Goal: Task Accomplishment & Management: Manage account settings

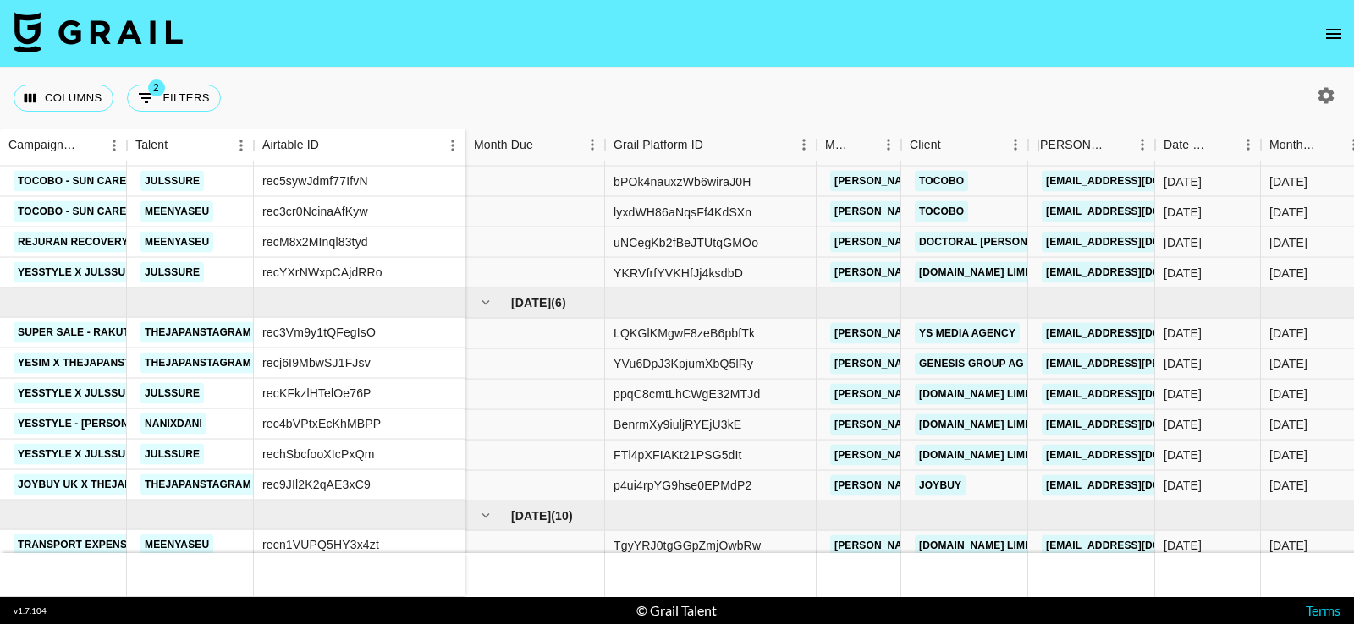
scroll to position [174, 0]
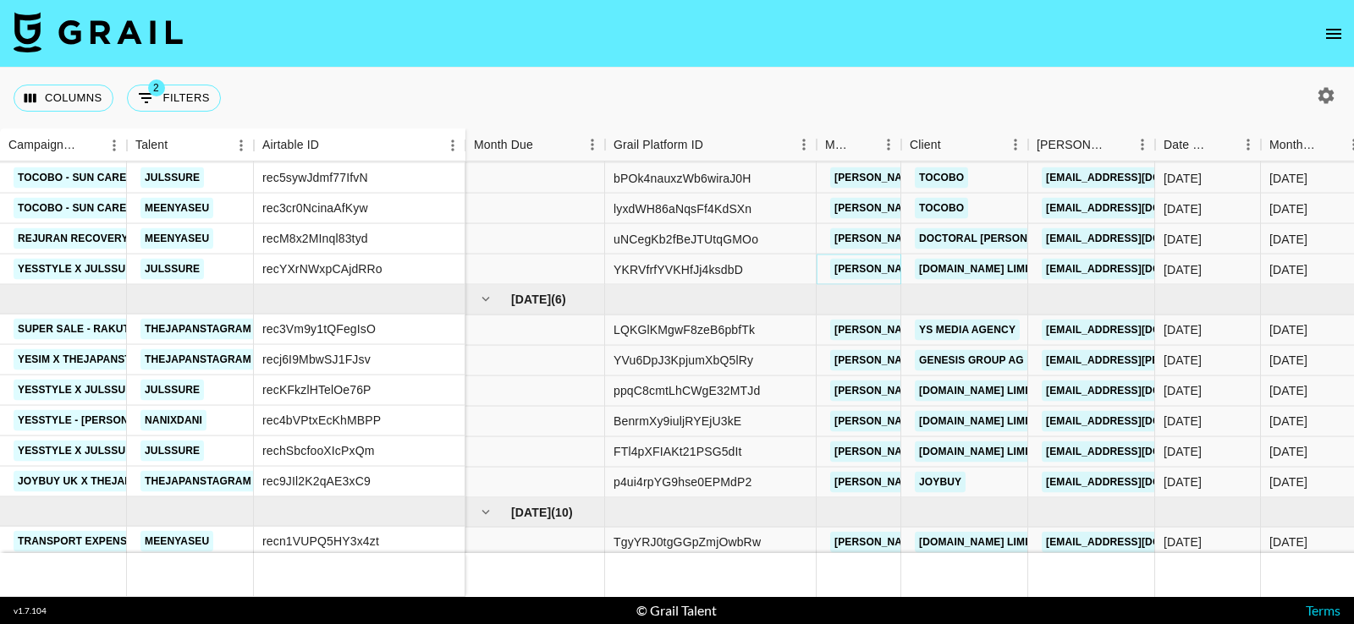
click at [862, 259] on link "[PERSON_NAME][EMAIL_ADDRESS][PERSON_NAME][DOMAIN_NAME]" at bounding box center [1011, 269] width 363 height 21
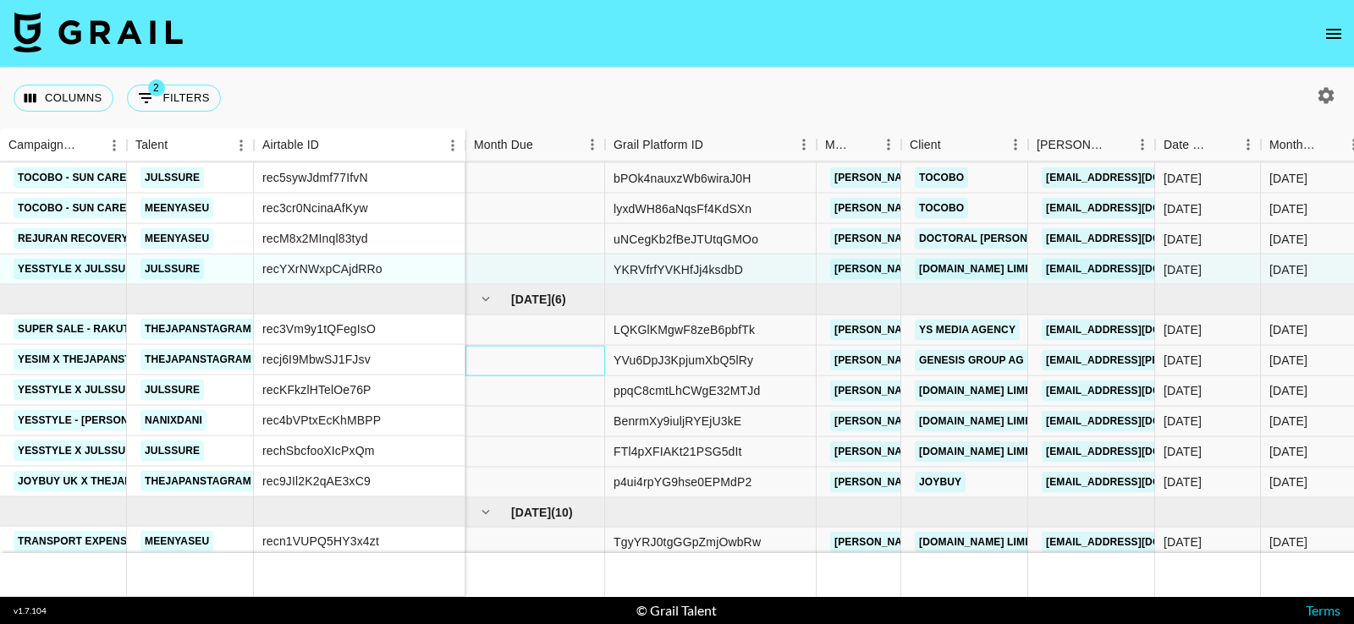
click at [535, 349] on div at bounding box center [535, 360] width 140 height 30
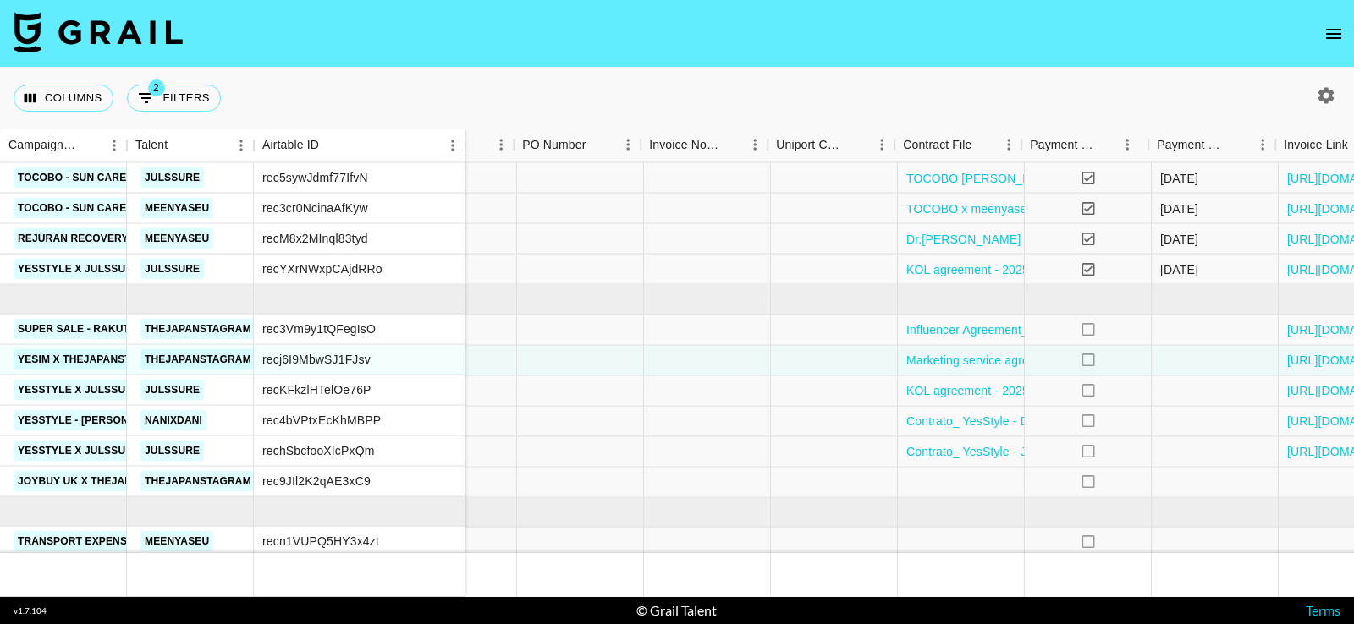
scroll to position [174, 1783]
click at [1298, 358] on link "[URL][DOMAIN_NAME]" at bounding box center [1348, 360] width 128 height 17
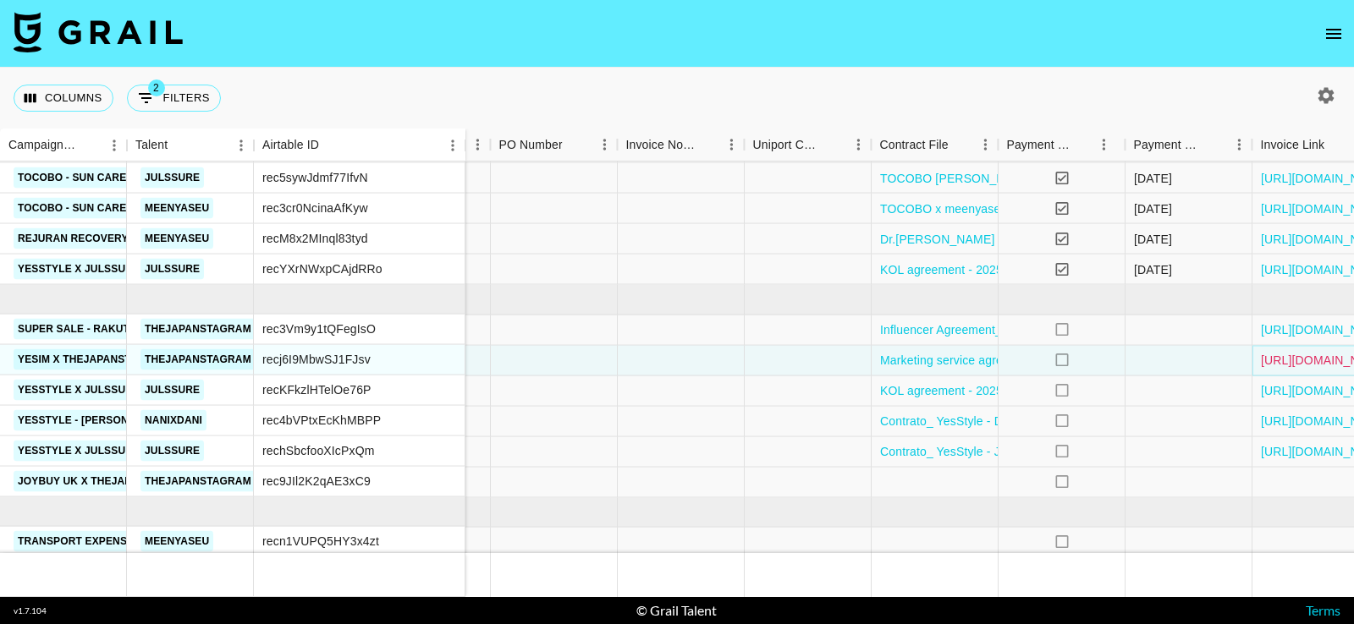
scroll to position [180, 1806]
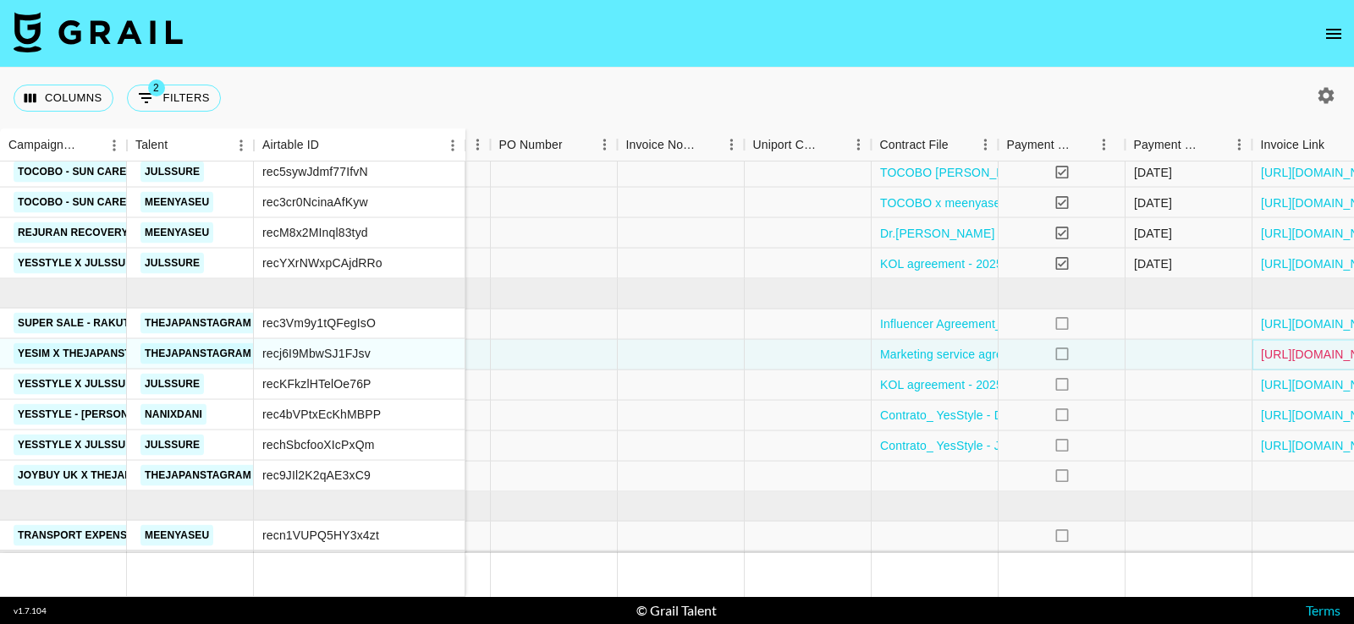
click at [1286, 349] on link "[URL][DOMAIN_NAME]" at bounding box center [1325, 354] width 128 height 17
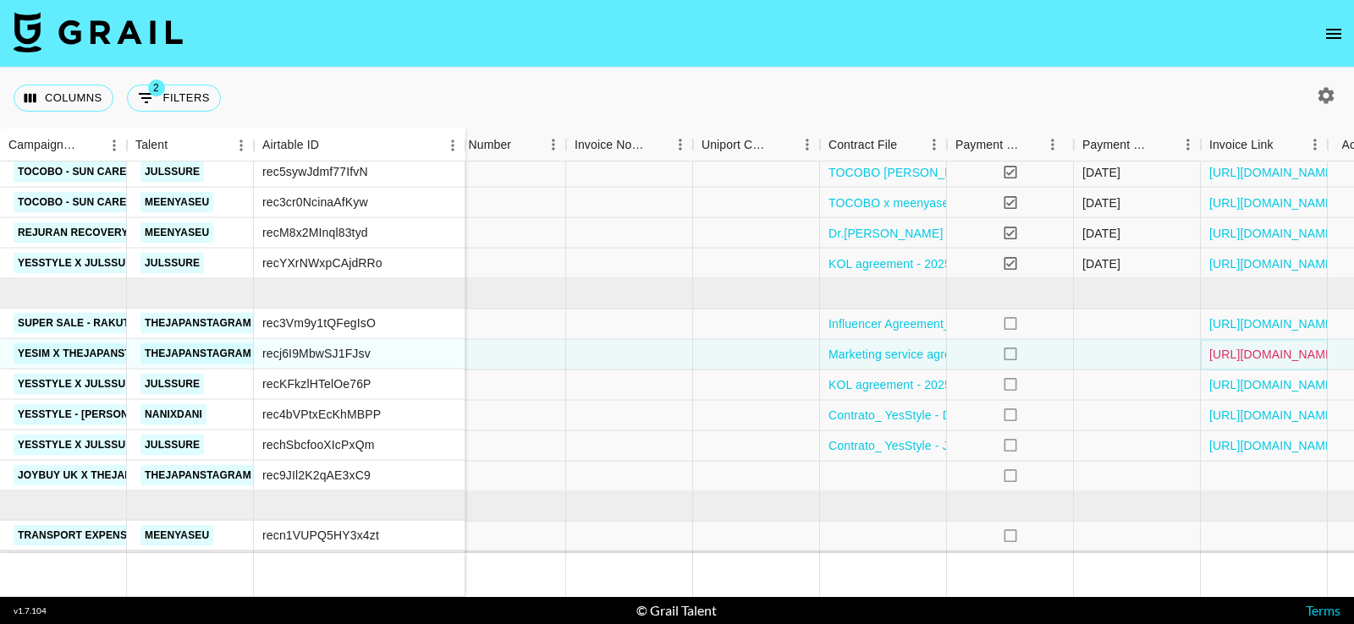
scroll to position [180, 1899]
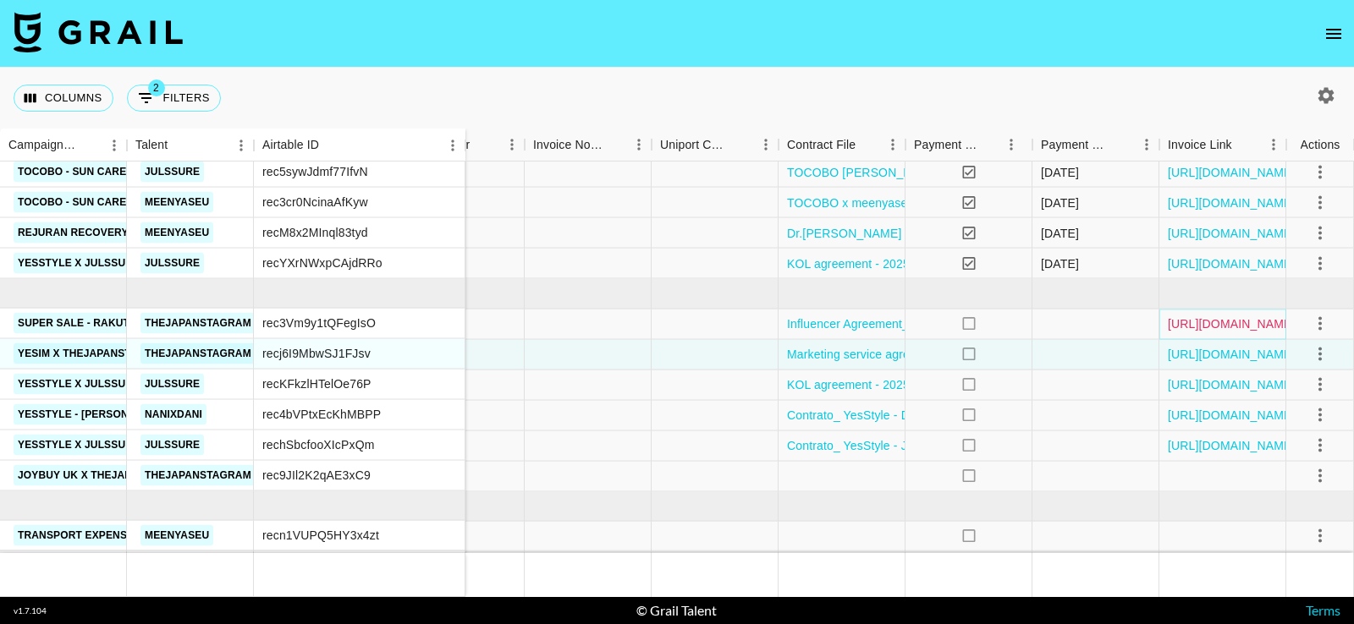
click at [1237, 316] on link "[URL][DOMAIN_NAME]" at bounding box center [1232, 324] width 128 height 17
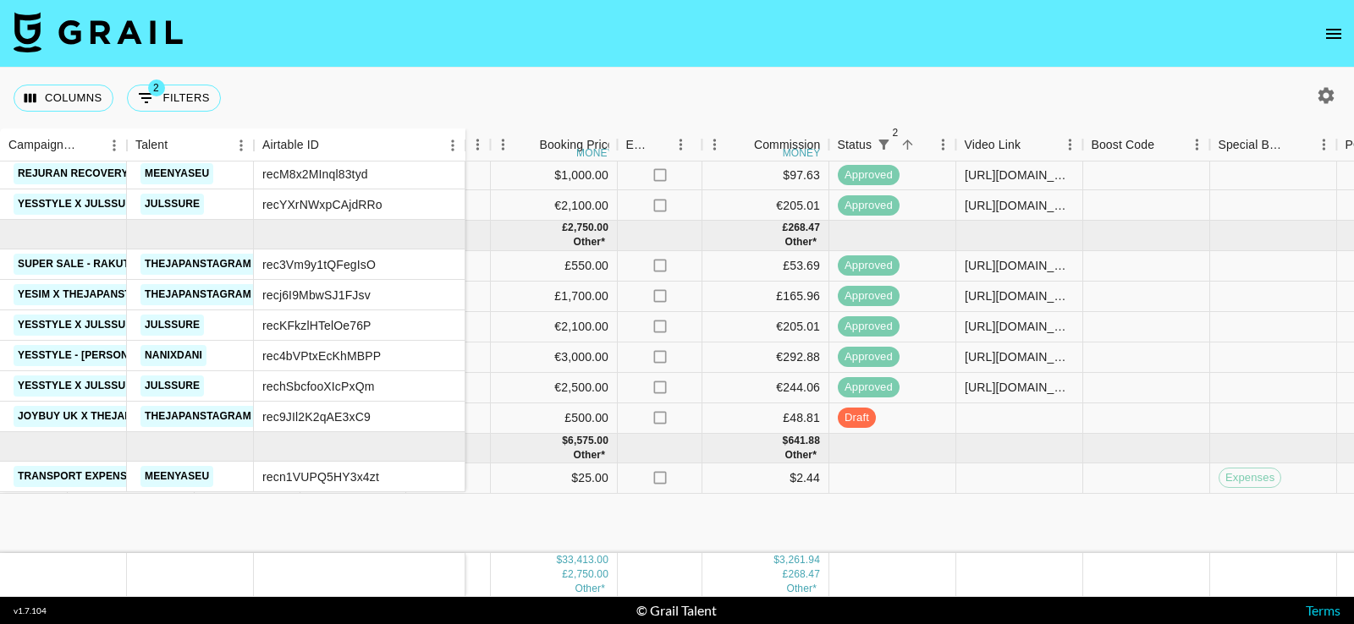
scroll to position [0, 960]
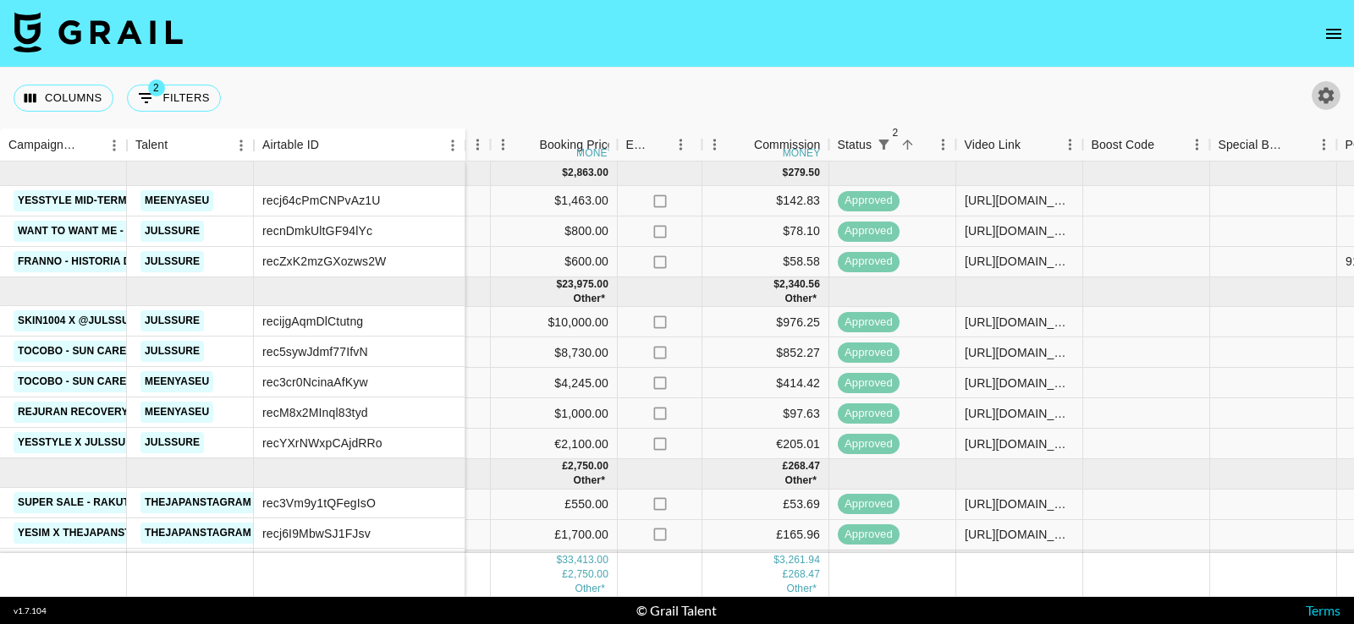
click at [1328, 90] on icon "button" at bounding box center [1326, 95] width 20 height 20
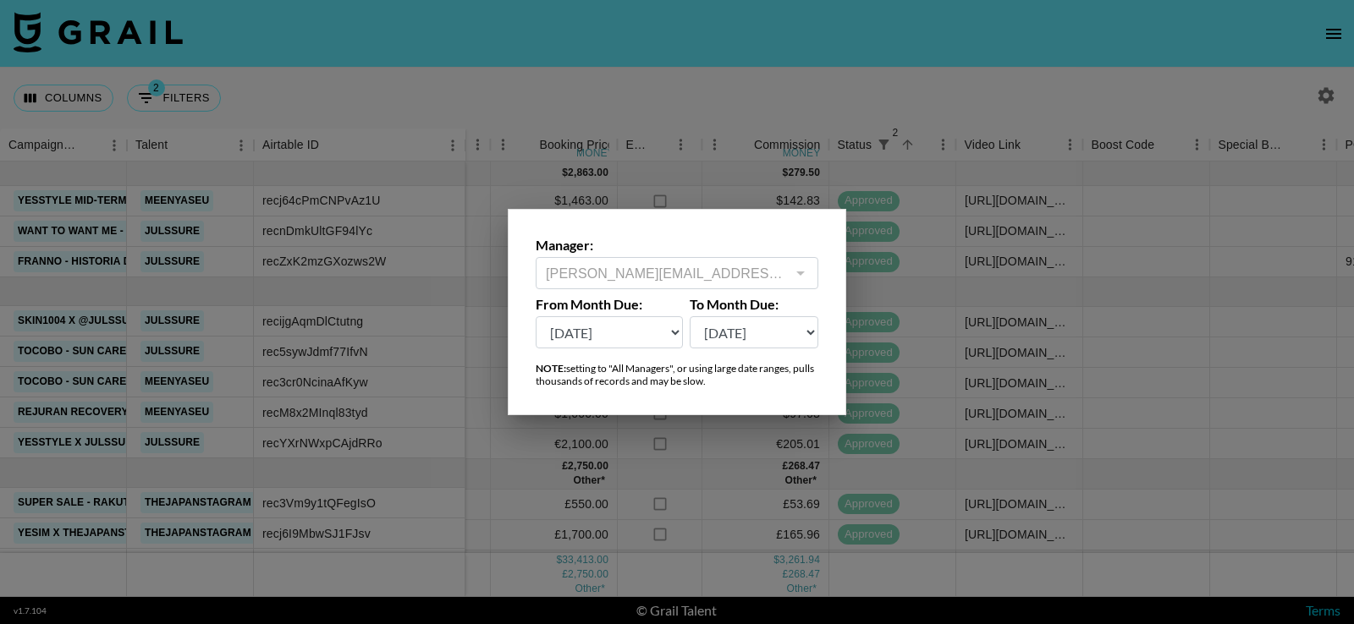
click at [617, 335] on select "[DATE] Sep '[DATE] [DATE] '[DATE] May '[DATE] Mar '[DATE] Jan '[DATE] Nov '[DAT…" at bounding box center [609, 332] width 147 height 32
select select "[DATE]"
click at [536, 316] on select "[DATE] Sep '[DATE] [DATE] '[DATE] May '[DATE] Mar '[DATE] Jan '[DATE] Nov '[DAT…" at bounding box center [609, 332] width 147 height 32
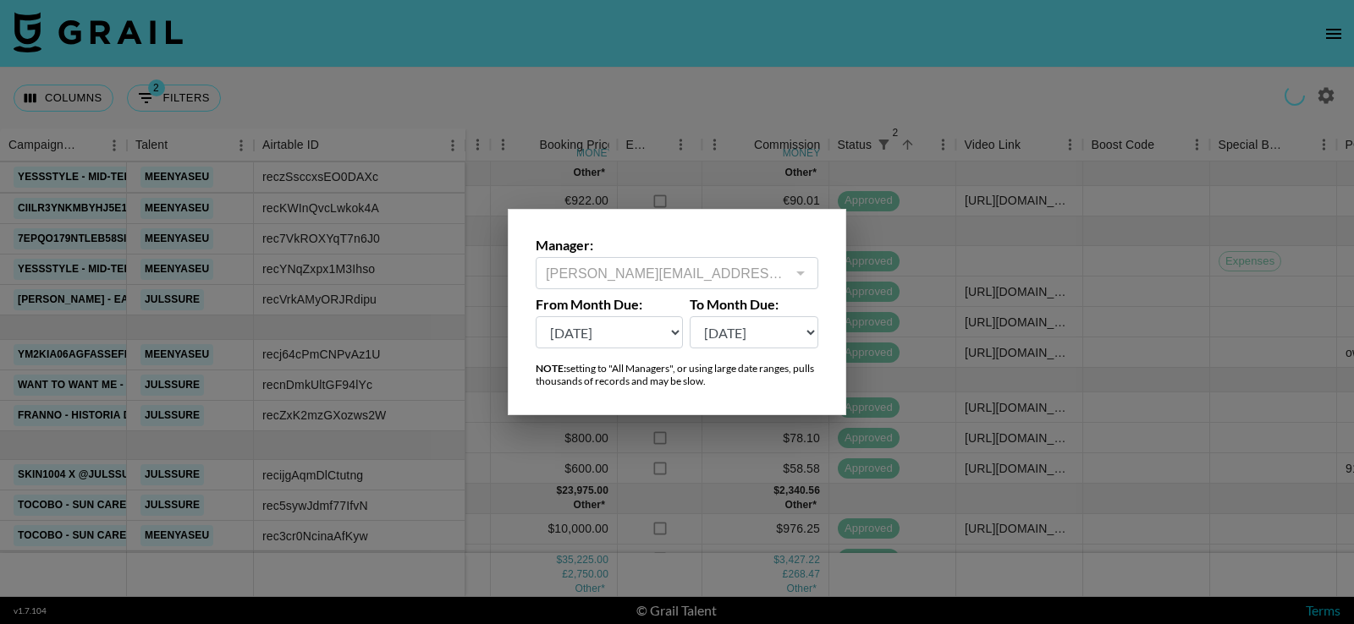
click at [964, 101] on div at bounding box center [677, 312] width 1354 height 624
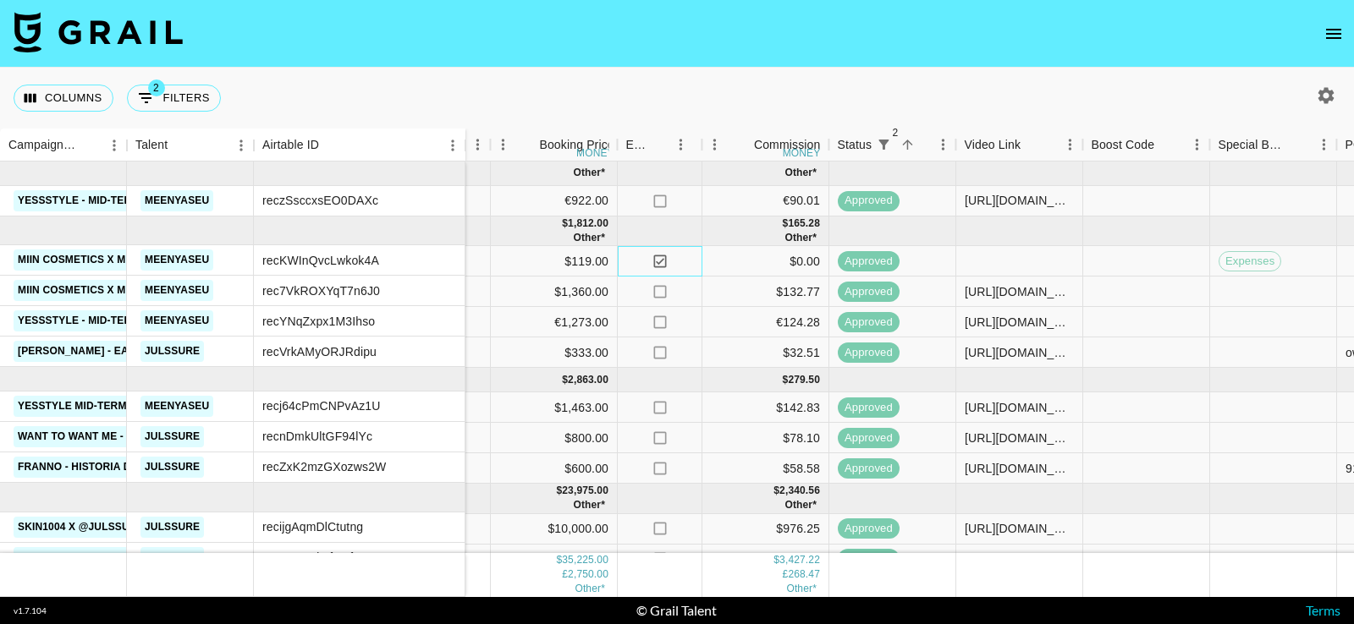
click at [662, 260] on icon "yes" at bounding box center [659, 261] width 17 height 17
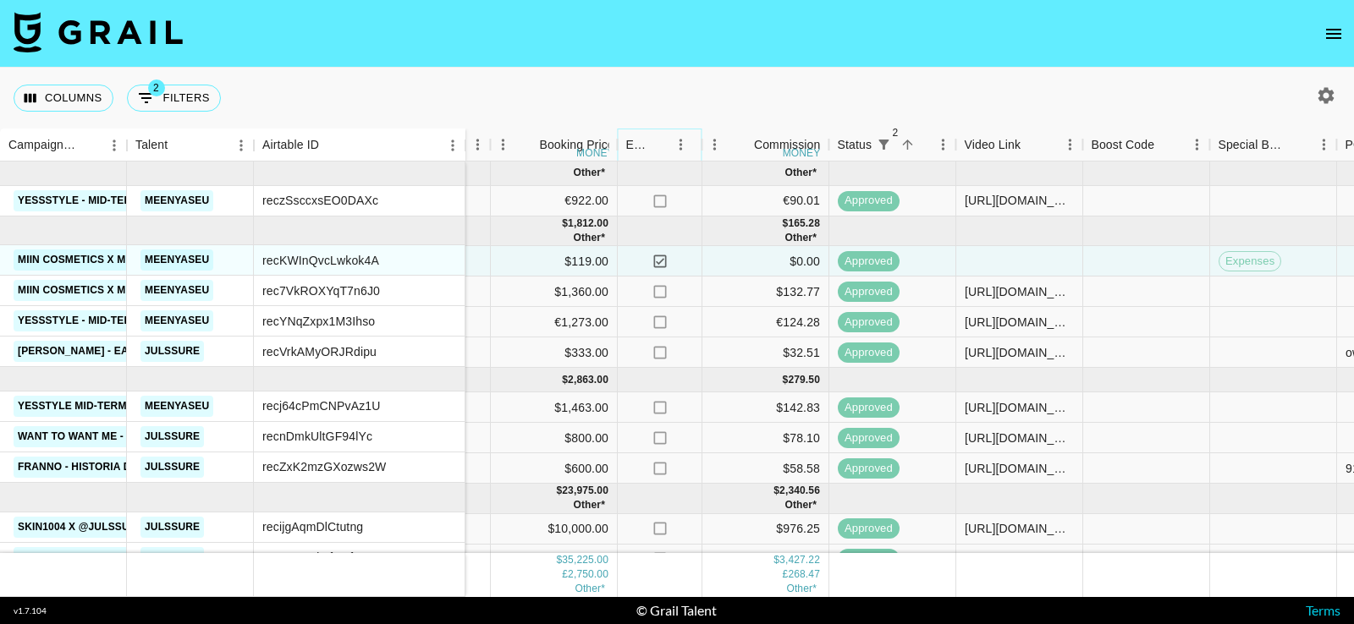
click at [678, 146] on icon "Menu" at bounding box center [680, 144] width 17 height 17
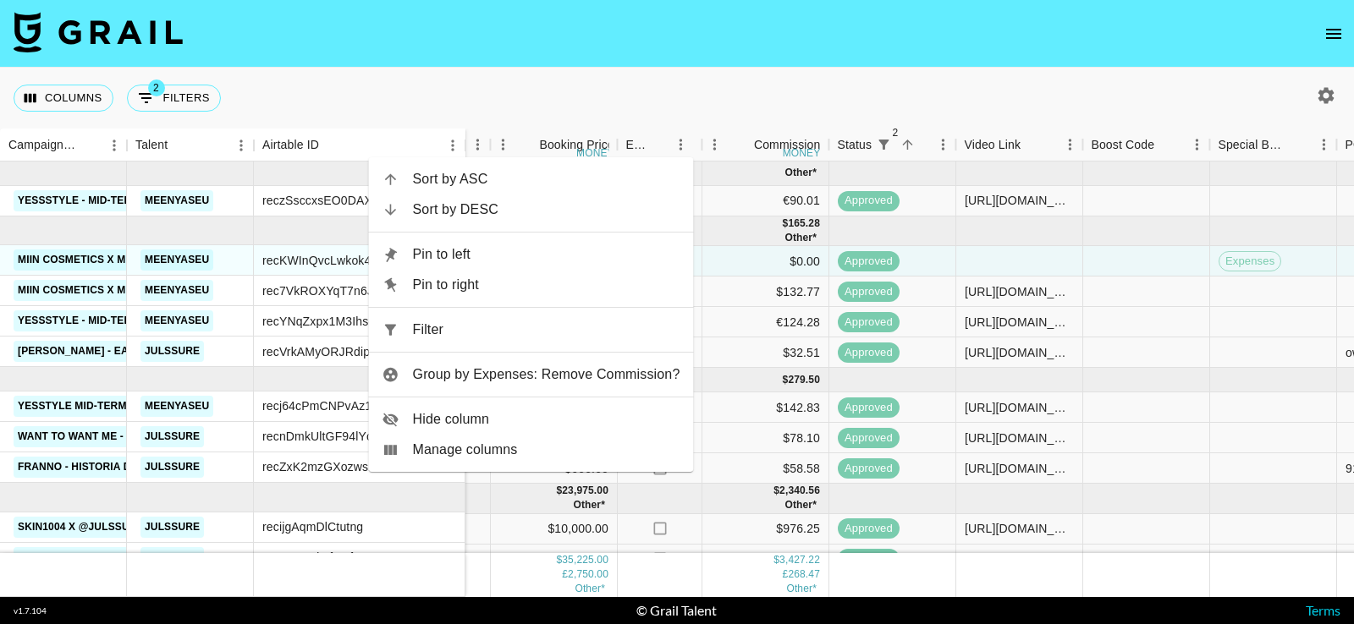
click at [712, 99] on div "Columns 2 Filters + Booking" at bounding box center [677, 98] width 1354 height 61
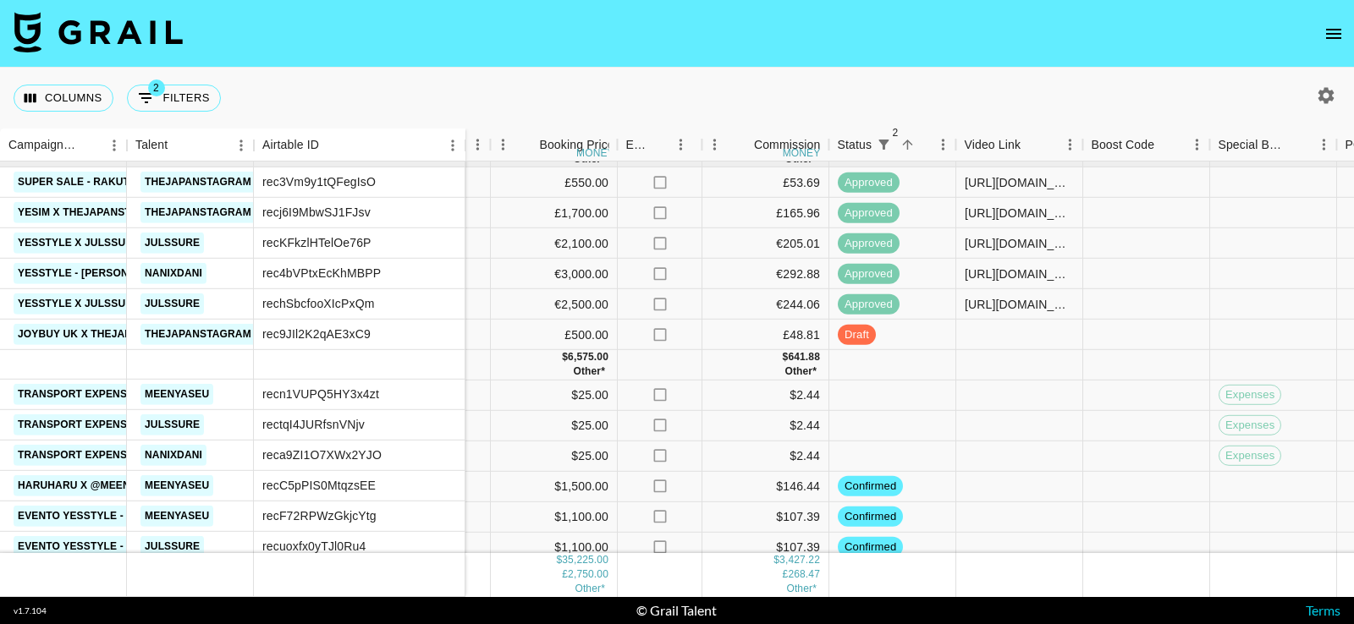
scroll to position [546, 960]
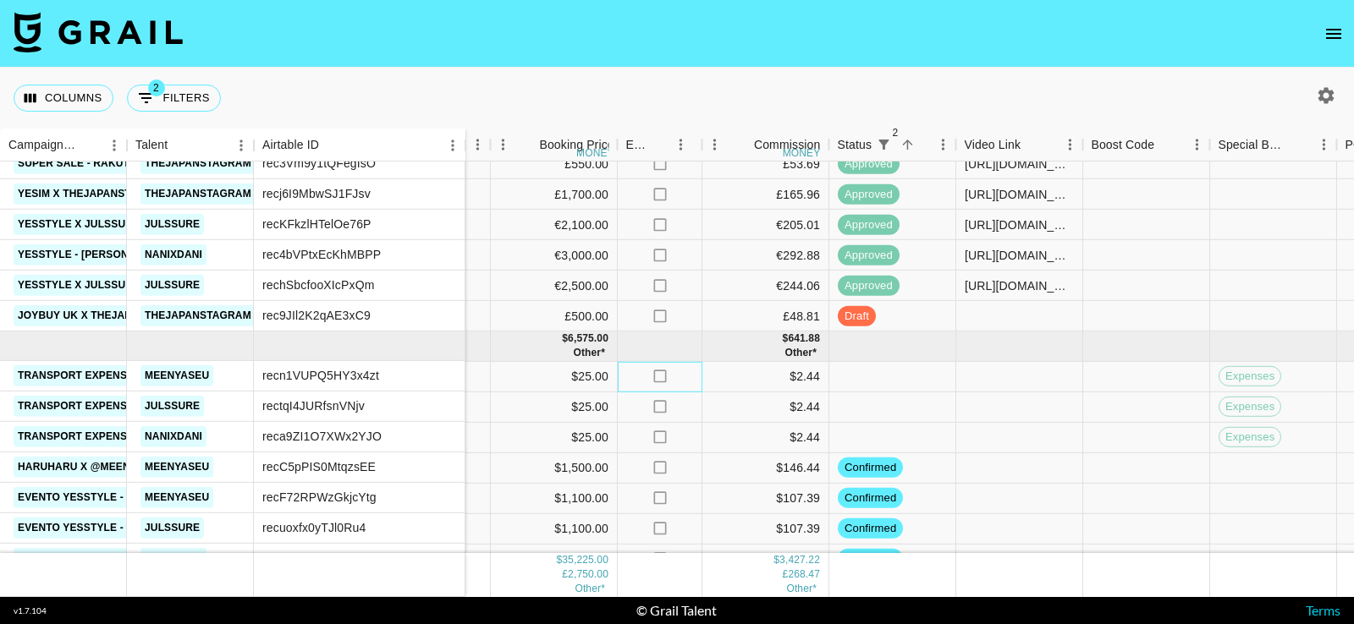
click at [657, 376] on icon "no" at bounding box center [659, 376] width 17 height 17
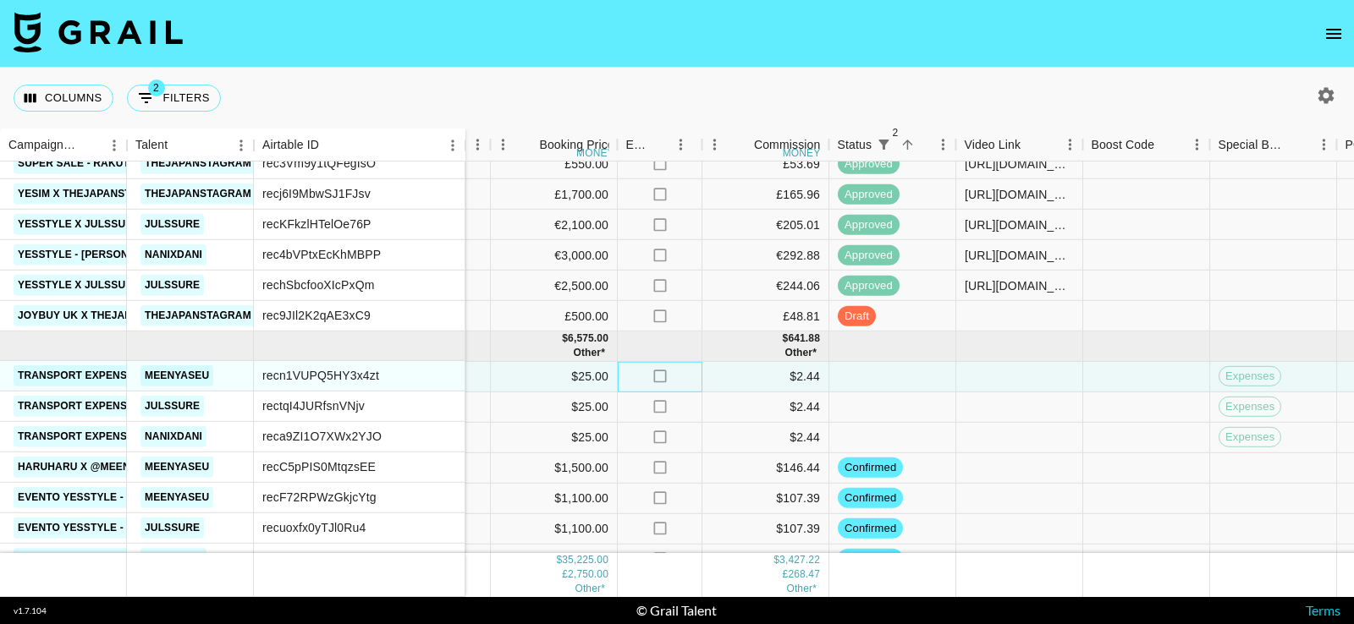
click at [657, 376] on icon "no" at bounding box center [659, 376] width 17 height 17
click at [659, 376] on input "checkbox" at bounding box center [660, 376] width 32 height 32
checkbox input "true"
click at [660, 410] on icon at bounding box center [659, 406] width 13 height 13
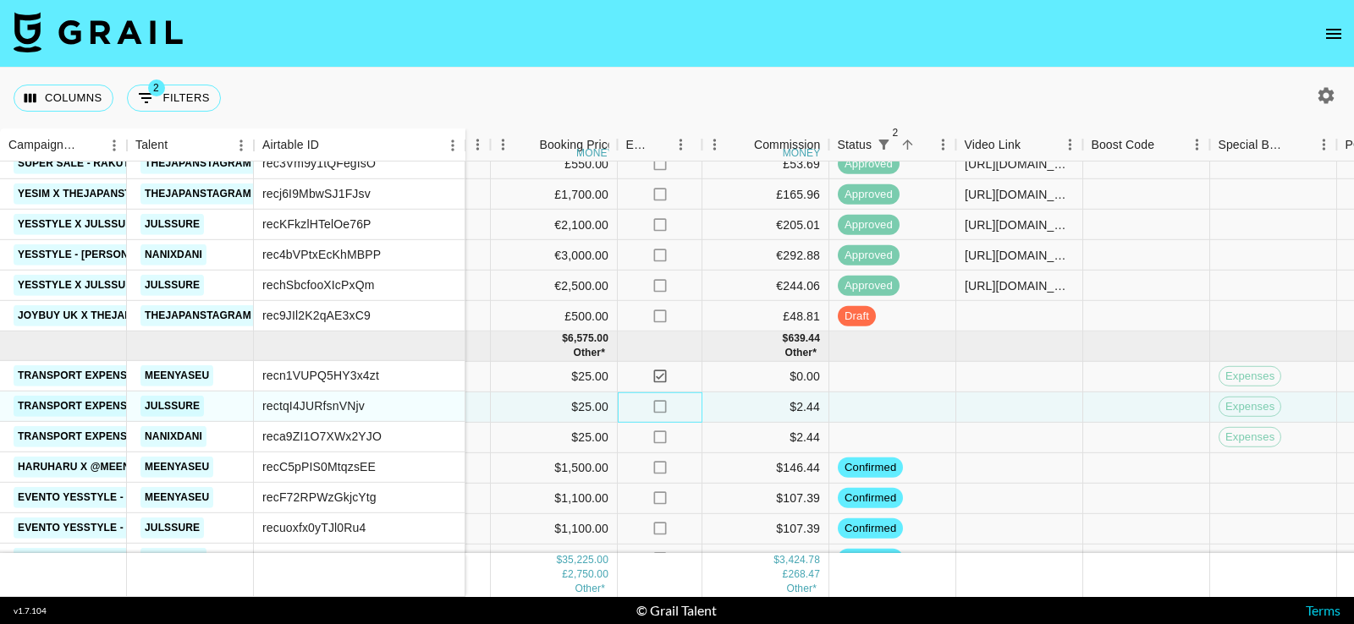
click at [660, 410] on icon at bounding box center [659, 406] width 13 height 13
click at [660, 408] on input "checkbox" at bounding box center [660, 407] width 32 height 32
checkbox input "true"
click at [660, 433] on icon "no" at bounding box center [659, 437] width 17 height 17
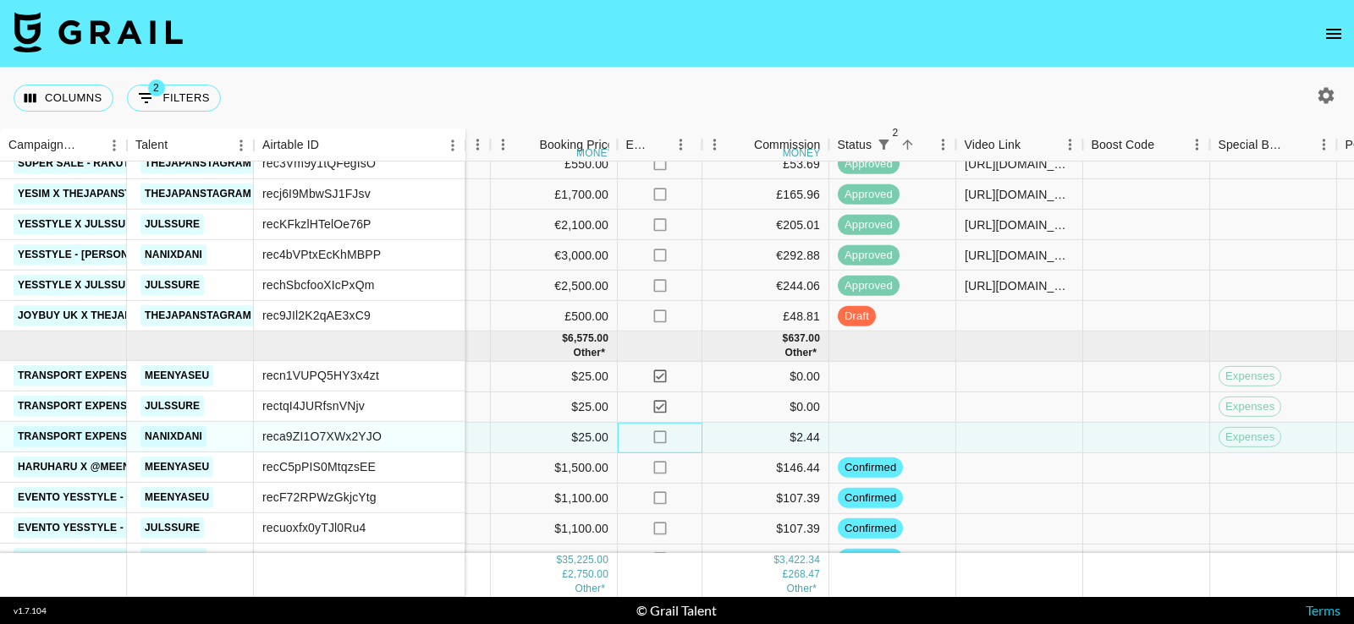
click at [660, 433] on icon "no" at bounding box center [659, 437] width 17 height 17
click at [657, 434] on input "checkbox" at bounding box center [660, 437] width 32 height 32
click at [696, 428] on label at bounding box center [659, 437] width 82 height 28
click at [676, 428] on input "checkbox" at bounding box center [660, 437] width 32 height 32
click at [658, 435] on input "checkbox" at bounding box center [660, 437] width 32 height 32
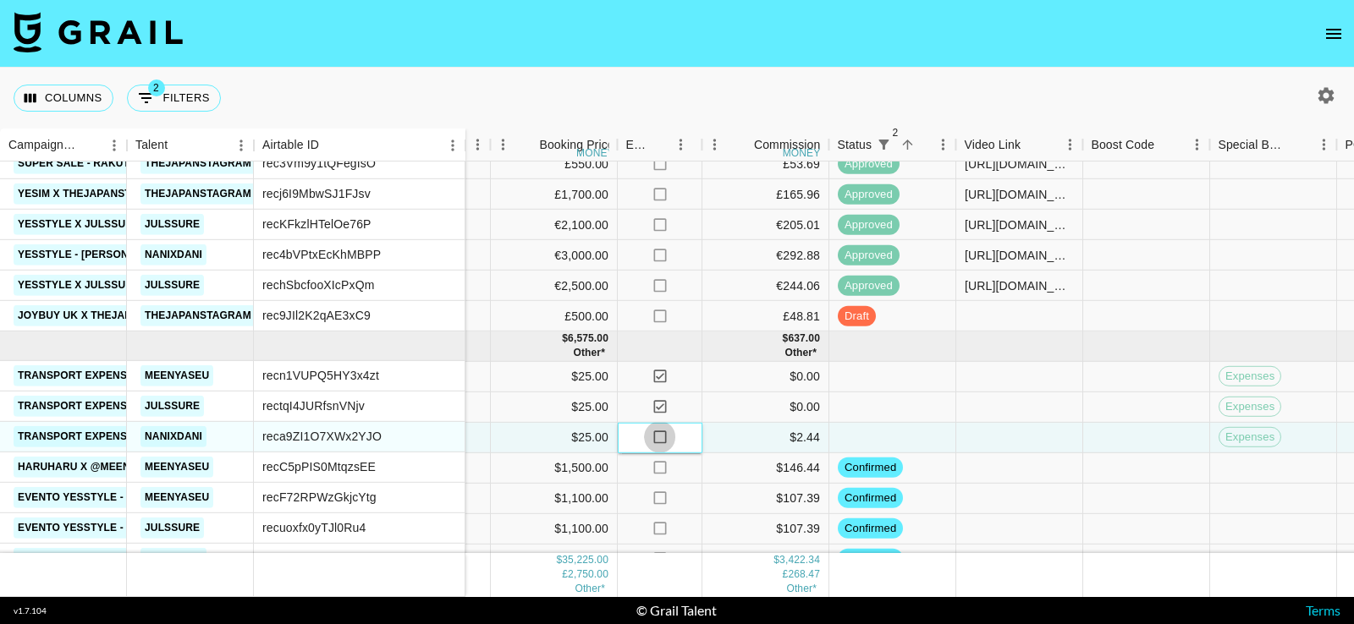
checkbox input "true"
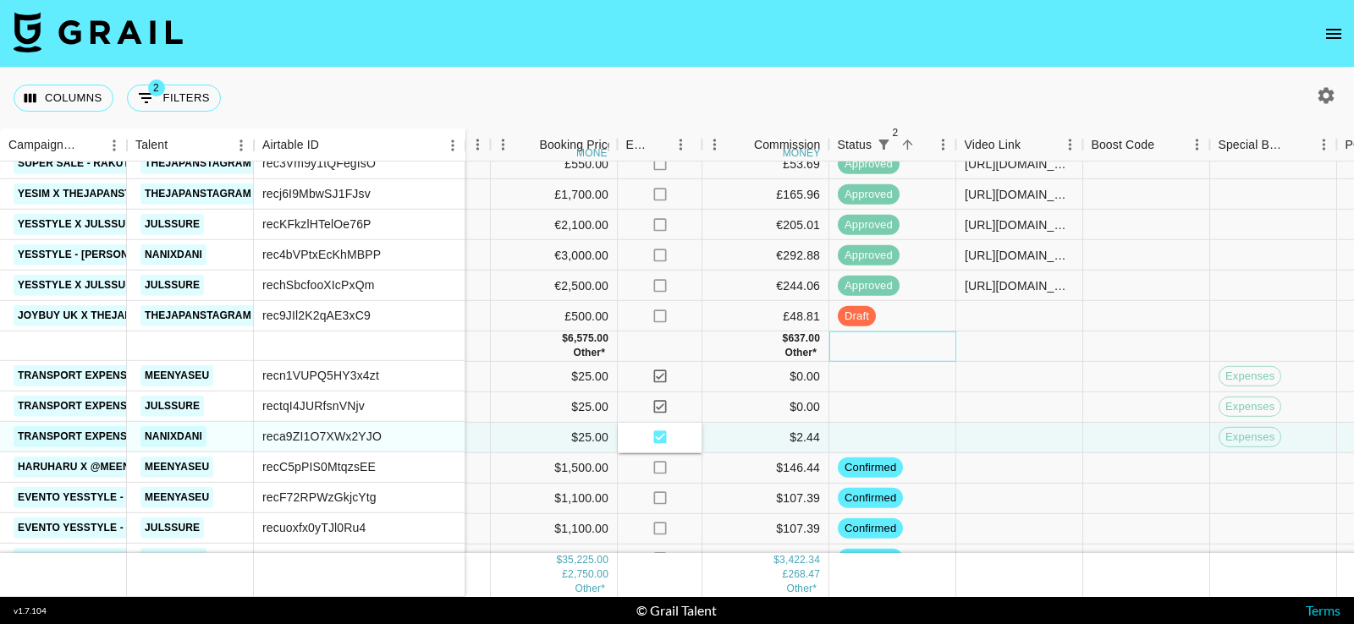
click at [911, 346] on div at bounding box center [892, 347] width 127 height 30
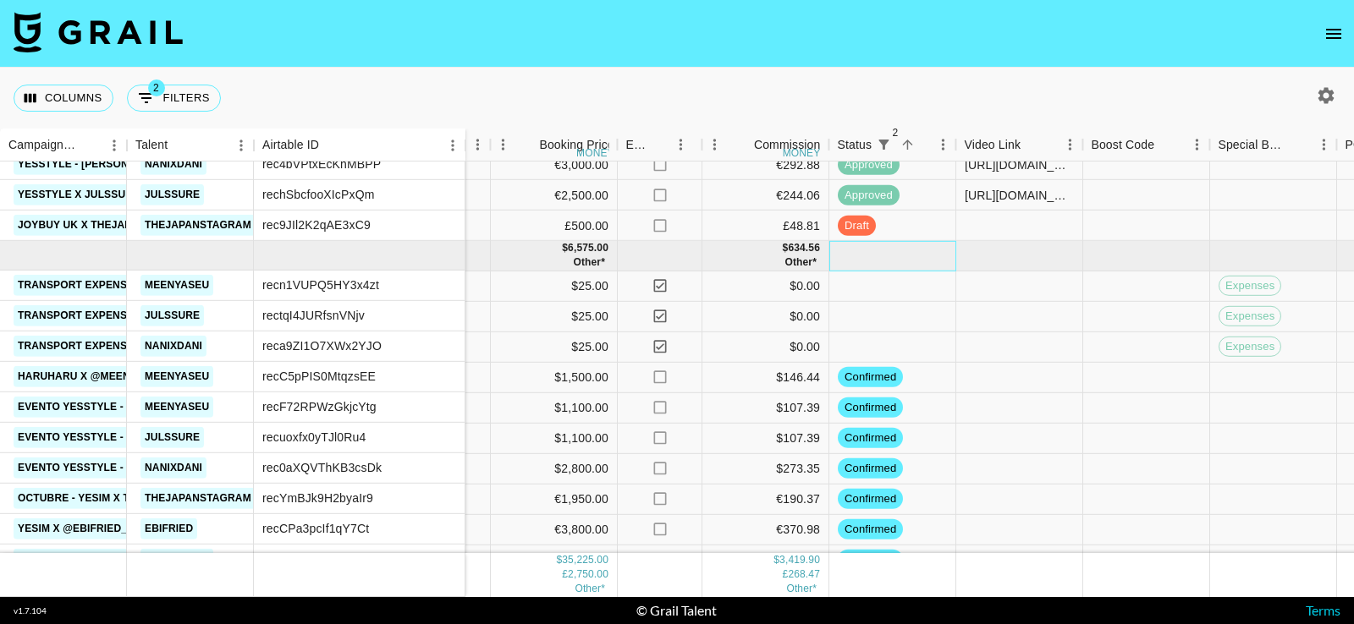
scroll to position [712, 960]
